Goal: Task Accomplishment & Management: Manage account settings

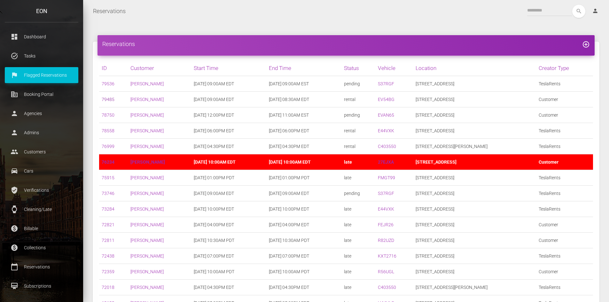
click at [107, 98] on link "79485" at bounding box center [108, 99] width 13 height 5
drag, startPoint x: 533, startPoint y: 12, endPoint x: 530, endPoint y: 11, distance: 3.3
click at [532, 11] on input "text" at bounding box center [550, 11] width 45 height 12
drag, startPoint x: 32, startPoint y: 262, endPoint x: 34, endPoint y: 259, distance: 4.1
click at [32, 262] on link "calendar_today Reservations" at bounding box center [42, 267] width 74 height 16
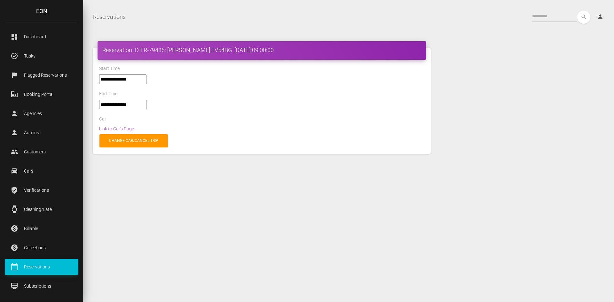
select select "*****"
select select
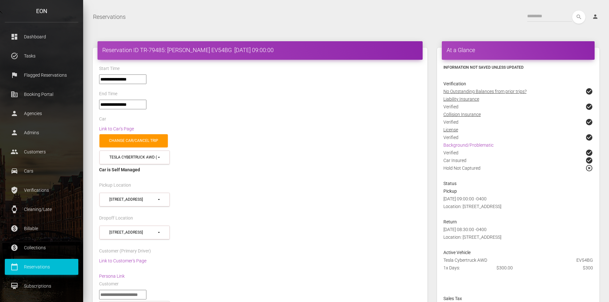
click at [127, 125] on div "Link to Car's Page" at bounding box center [260, 129] width 332 height 8
click at [125, 127] on link "Link to Car's Page" at bounding box center [116, 128] width 35 height 5
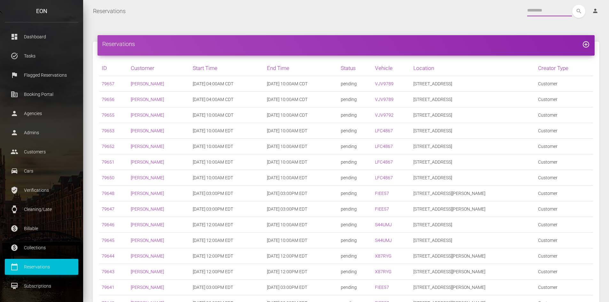
click at [535, 5] on input "text" at bounding box center [550, 11] width 45 height 12
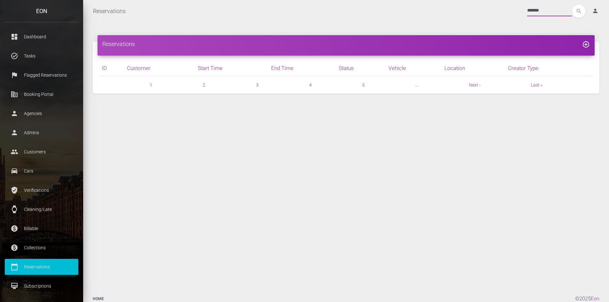
type input "*******"
click at [573, 5] on button "search" at bounding box center [579, 11] width 13 height 13
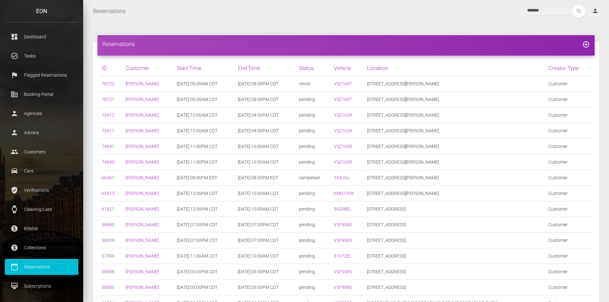
click at [107, 81] on link "78722" at bounding box center [108, 83] width 13 height 5
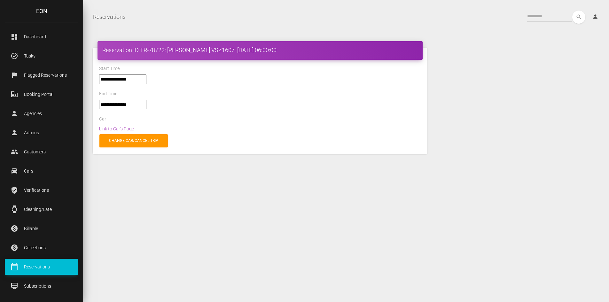
select select "*****"
select select
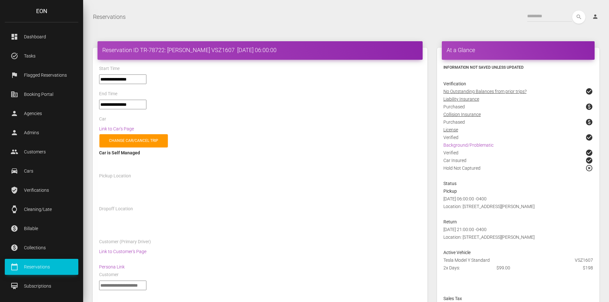
select select "*****"
select select
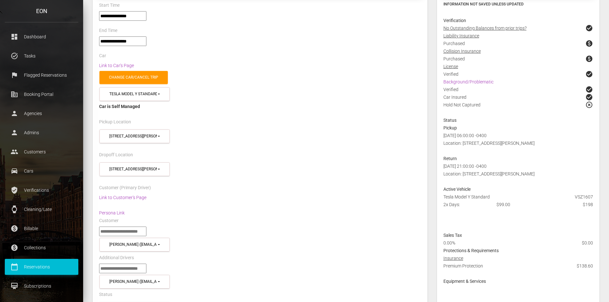
scroll to position [64, 0]
click at [134, 195] on link "Link to Customer's Page" at bounding box center [122, 197] width 47 height 5
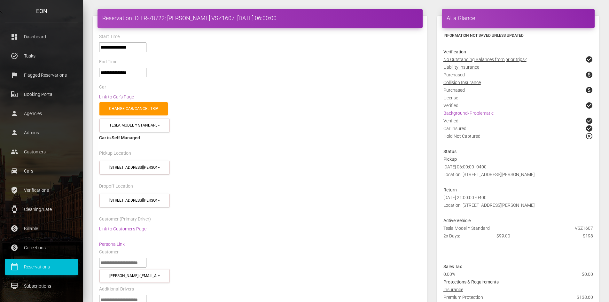
click at [112, 97] on link "Link to Car's Page" at bounding box center [116, 96] width 35 height 5
drag, startPoint x: 98, startPoint y: 18, endPoint x: 226, endPoint y: 20, distance: 127.7
click at [226, 20] on div "Reservation ID TR-78722: Russell Flawn VSZ1607 2025-10-13 06:00:00" at bounding box center [260, 18] width 325 height 19
copy h4 "Reservation ID TR-78722: Russell Flawn VSZ1607"
click at [215, 21] on h4 "Reservation ID TR-78722: Russell Flawn VSZ1607 2025-10-13 06:00:00" at bounding box center [260, 18] width 316 height 8
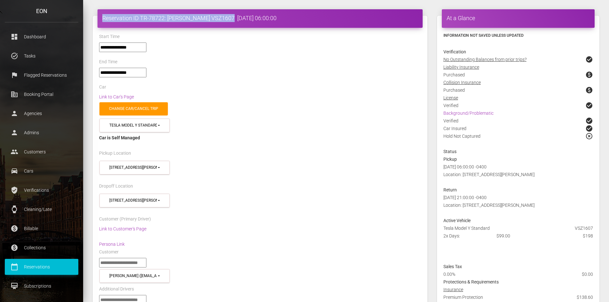
click at [214, 21] on h4 "Reservation ID TR-78722: Russell Flawn VSZ1607 2025-10-13 06:00:00" at bounding box center [260, 18] width 316 height 8
click at [213, 21] on h4 "Reservation ID TR-78722: Russell Flawn VSZ1607 2025-10-13 06:00:00" at bounding box center [260, 18] width 316 height 8
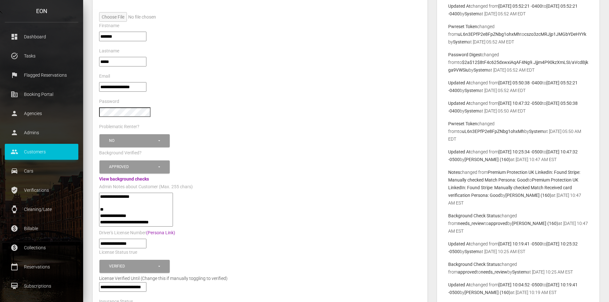
scroll to position [64, 0]
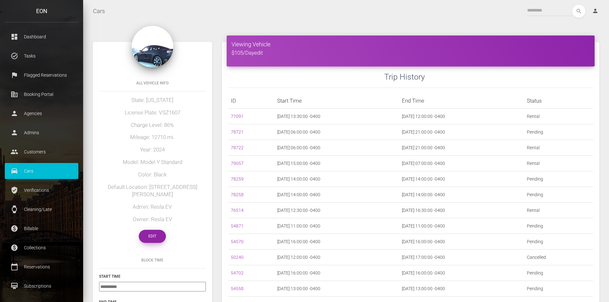
click at [154, 230] on link "Edit" at bounding box center [152, 236] width 27 height 13
drag, startPoint x: 100, startPoint y: 187, endPoint x: 203, endPoint y: 185, distance: 102.4
click at [203, 185] on h5 "Default Location: 115 Sandra Muraida Way" at bounding box center [152, 191] width 107 height 15
copy h5 "Default Location: 115 Sandra Muraida Way"
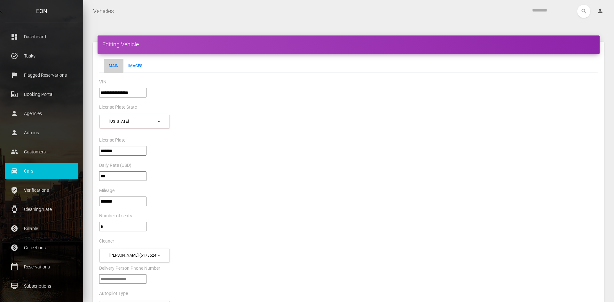
select select "*"
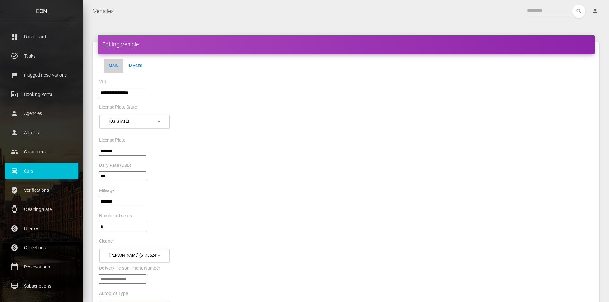
click at [125, 91] on input"] "**********" at bounding box center [122, 93] width 47 height 10
drag, startPoint x: 131, startPoint y: 93, endPoint x: 165, endPoint y: 93, distance: 34.9
click at [165, 93] on div "**********" at bounding box center [346, 95] width 504 height 15
